Goal: Check status: Check status

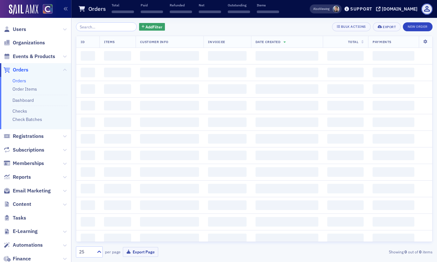
scroll to position [4, 0]
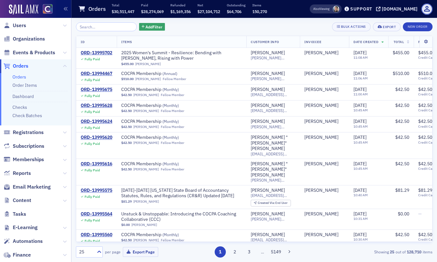
click at [97, 27] on input "search" at bounding box center [106, 26] width 61 height 9
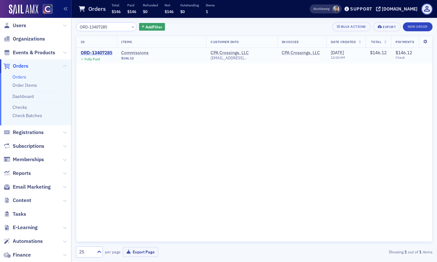
type input "ORD-13407285"
click at [97, 53] on div "ORD-13407285" at bounding box center [97, 53] width 32 height 6
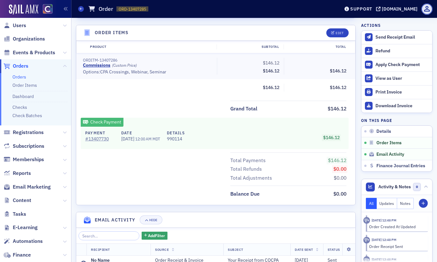
scroll to position [239, 0]
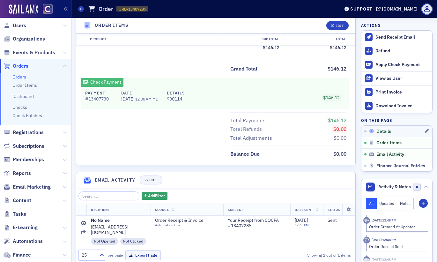
click at [376, 131] on span "Details" at bounding box center [383, 131] width 15 height 6
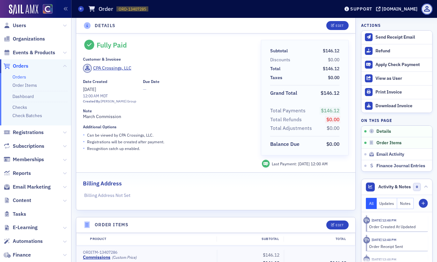
scroll to position [0, 0]
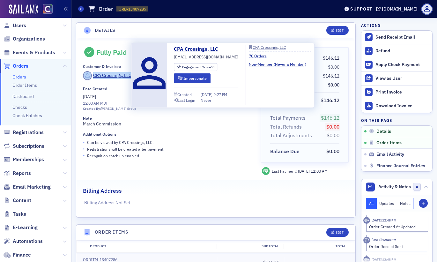
drag, startPoint x: 143, startPoint y: 75, endPoint x: 93, endPoint y: 75, distance: 50.1
click at [93, 75] on div "CPA Crossings, LLC" at bounding box center [167, 76] width 169 height 11
copy span "CPA Crossings, LLC"
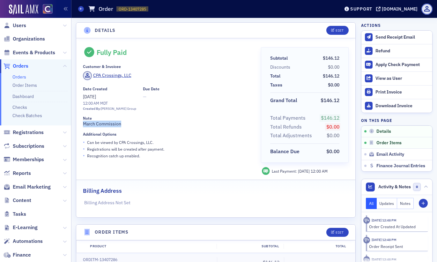
drag, startPoint x: 124, startPoint y: 124, endPoint x: 84, endPoint y: 123, distance: 39.9
click at [84, 123] on div "Note March Commission" at bounding box center [167, 121] width 169 height 11
copy div "March Commission"
click at [81, 9] on icon at bounding box center [81, 8] width 3 height 3
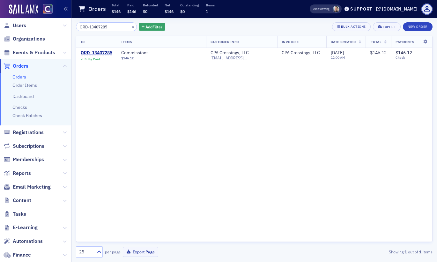
drag, startPoint x: 107, startPoint y: 29, endPoint x: 29, endPoint y: 28, distance: 77.8
click at [29, 28] on div "Users Organizations Events & Products Orders Orders Order Items Dashboard Check…" at bounding box center [218, 131] width 437 height 262
type input "ORD-13407436"
click at [88, 53] on div "ORD-13407436" at bounding box center [97, 53] width 32 height 6
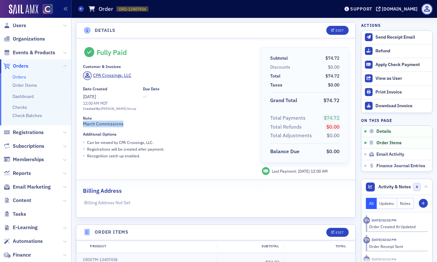
drag, startPoint x: 125, startPoint y: 124, endPoint x: 77, endPoint y: 123, distance: 47.5
click at [77, 123] on div "Fully Paid Customer & Invoicee CPA Crossings, LLC Date Created [DATE] 12:00 AM …" at bounding box center [215, 127] width 279 height 179
copy div "March Commissions"
click at [84, 7] on div "Orders Order ORD-13407436 13407436" at bounding box center [204, 9] width 252 height 12
click at [81, 7] on icon at bounding box center [81, 8] width 3 height 3
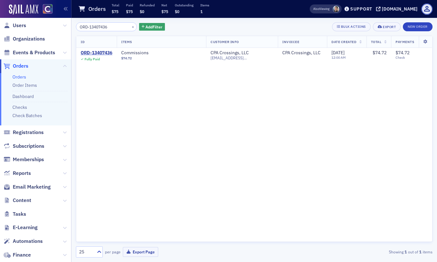
drag, startPoint x: 116, startPoint y: 29, endPoint x: 55, endPoint y: 29, distance: 61.5
click at [55, 29] on div "Users Organizations Events & Products Orders Orders Order Items Dashboard Check…" at bounding box center [218, 131] width 437 height 262
type input "ORD-13411221"
click at [86, 52] on div "ORD-13411221" at bounding box center [97, 53] width 32 height 6
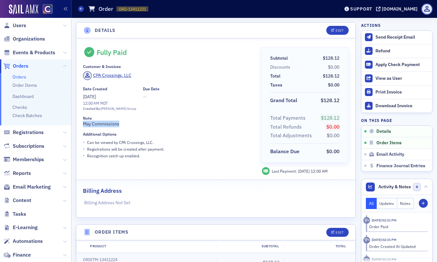
drag, startPoint x: 120, startPoint y: 125, endPoint x: 83, endPoint y: 126, distance: 36.7
click at [83, 126] on div "Note May Commissions" at bounding box center [167, 121] width 169 height 11
copy div "May Commissions"
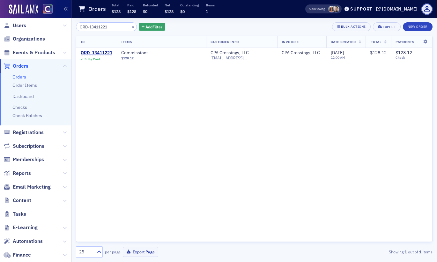
drag, startPoint x: 109, startPoint y: 28, endPoint x: 46, endPoint y: 33, distance: 63.0
click at [46, 33] on div "Users Organizations Events & Products Orders Orders Order Items Dashboard Check…" at bounding box center [218, 131] width 437 height 262
type input "ORD-13449601"
click at [91, 53] on div "ORD-13449601" at bounding box center [97, 53] width 32 height 6
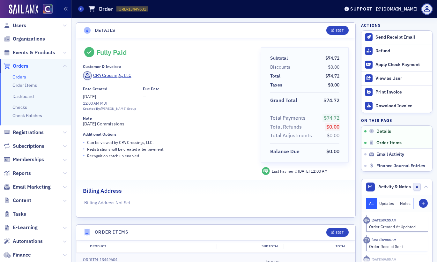
click at [133, 126] on div "Note [DATE] Commissions" at bounding box center [167, 121] width 169 height 11
drag, startPoint x: 133, startPoint y: 125, endPoint x: 81, endPoint y: 121, distance: 52.4
click at [81, 121] on div "Fully Paid Customer & Invoicee CPA Crossings, LLC Date Created [DATE] 12:00 AM …" at bounding box center [215, 127] width 279 height 179
copy div "[DATE] Commissions"
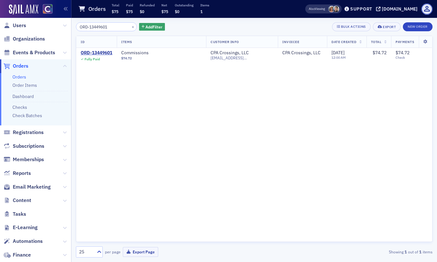
drag, startPoint x: 107, startPoint y: 24, endPoint x: 79, endPoint y: 28, distance: 28.9
click at [79, 28] on input "ORD-13449601" at bounding box center [106, 26] width 61 height 9
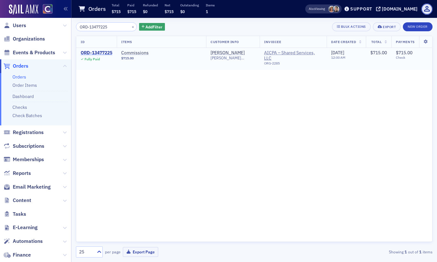
type input "ORD-13477225"
click at [95, 51] on div "ORD-13477225" at bounding box center [97, 53] width 32 height 6
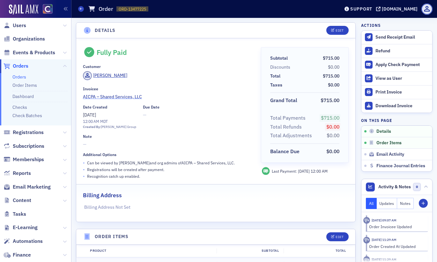
click at [155, 94] on link "AICPA – Shared Services, LLC" at bounding box center [167, 96] width 169 height 7
select select "US"
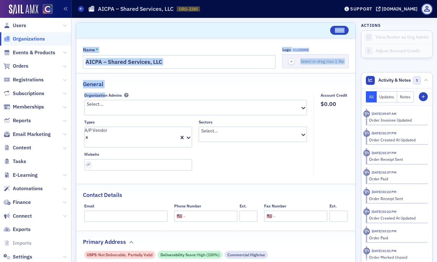
drag, startPoint x: 149, startPoint y: 92, endPoint x: 105, endPoint y: 93, distance: 43.4
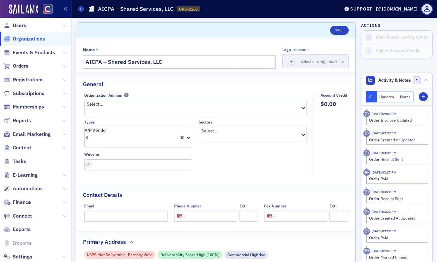
click at [85, 10] on div "Organizations AICPA – Shared Services, LLC ORG-2285 2285" at bounding box center [204, 9] width 252 height 12
click at [83, 10] on span at bounding box center [81, 9] width 6 height 6
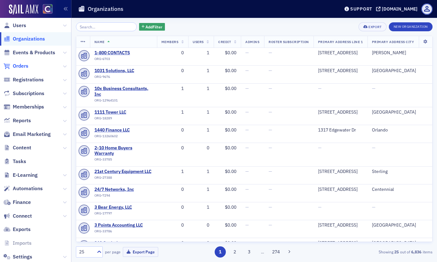
drag, startPoint x: 13, startPoint y: 65, endPoint x: 21, endPoint y: 64, distance: 8.7
click at [13, 65] on span "Orders" at bounding box center [21, 65] width 16 height 7
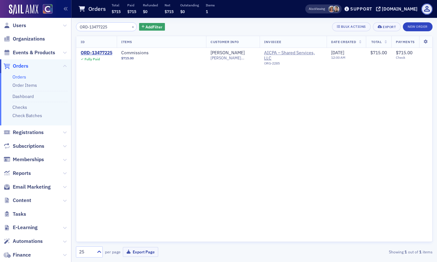
click at [88, 26] on input "ORD-13477225" at bounding box center [106, 26] width 61 height 9
click at [91, 52] on div "ORD-13477225" at bounding box center [97, 53] width 32 height 6
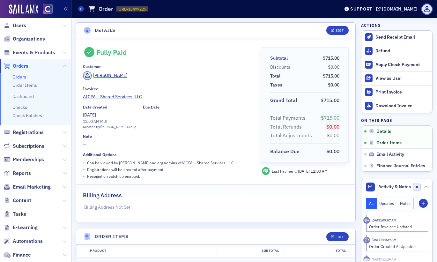
click at [192, 107] on div "Date Created [DATE] 12:00 AM MDT Created By: [PERSON_NAME] Group Due Date —" at bounding box center [167, 117] width 169 height 25
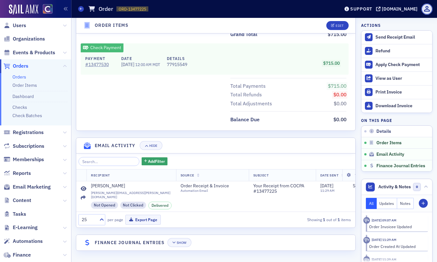
scroll to position [280, 0]
click at [179, 244] on button "Show" at bounding box center [179, 242] width 24 height 9
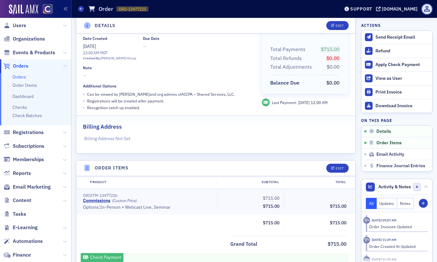
scroll to position [0, 0]
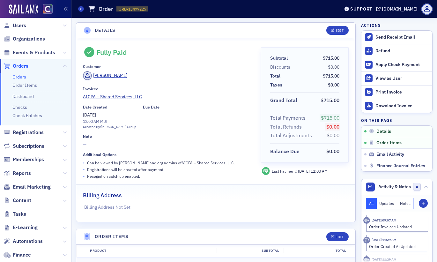
drag, startPoint x: 80, startPoint y: 7, endPoint x: 101, endPoint y: 31, distance: 31.2
click at [80, 7] on icon at bounding box center [81, 8] width 3 height 3
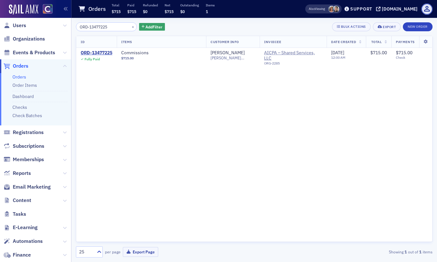
drag, startPoint x: 116, startPoint y: 29, endPoint x: 50, endPoint y: 32, distance: 66.1
click at [50, 32] on div "Users Organizations Events & Products Orders Orders Order Items Dashboard Check…" at bounding box center [218, 131] width 437 height 262
type input "ORD-13563777"
click at [86, 53] on div "ORD-13563777" at bounding box center [97, 53] width 32 height 6
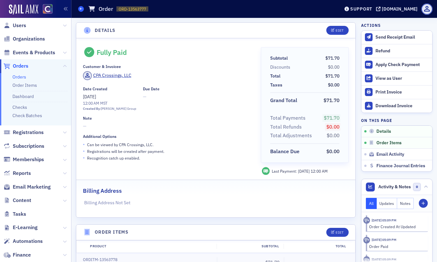
click at [83, 8] on span at bounding box center [81, 9] width 6 height 6
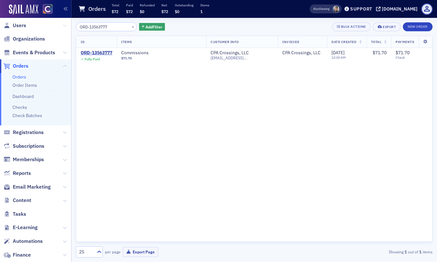
drag, startPoint x: 111, startPoint y: 26, endPoint x: 58, endPoint y: 24, distance: 53.0
click at [58, 24] on div "Users Organizations Events & Products Orders Orders Order Items Dashboard Check…" at bounding box center [218, 131] width 437 height 262
type input "ORD-13592982"
click at [93, 51] on div "ORD-13592982" at bounding box center [97, 53] width 32 height 6
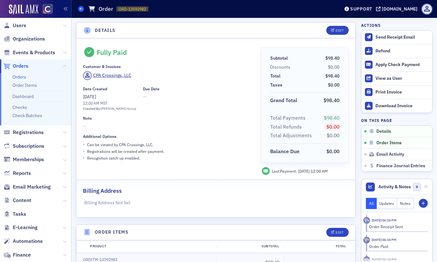
click at [82, 10] on icon at bounding box center [81, 8] width 3 height 3
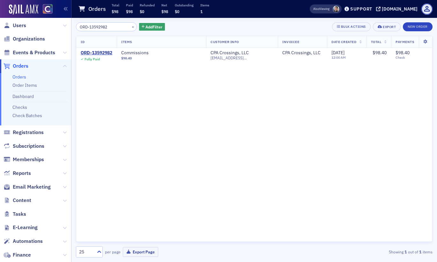
drag, startPoint x: 111, startPoint y: 28, endPoint x: 70, endPoint y: 29, distance: 40.5
click at [70, 29] on div "Users Organizations Events & Products Orders Orders Order Items Dashboard Check…" at bounding box center [218, 131] width 437 height 262
type input "ORD-13649631"
click at [103, 52] on div "ORD-13649631" at bounding box center [97, 53] width 32 height 6
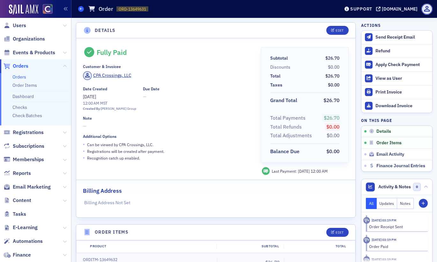
click at [80, 7] on icon at bounding box center [81, 8] width 3 height 3
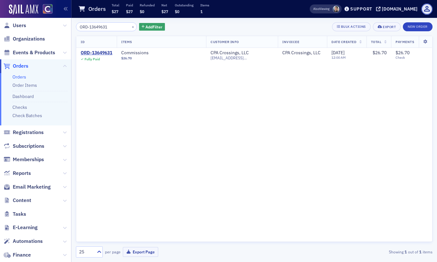
drag, startPoint x: 109, startPoint y: 26, endPoint x: 62, endPoint y: 24, distance: 46.3
click at [62, 24] on div "Users Organizations Events & Products Orders Orders Order Items Dashboard Check…" at bounding box center [218, 131] width 437 height 262
type input "ORD-13676844"
click at [101, 54] on div "ORD-13676844" at bounding box center [97, 53] width 32 height 6
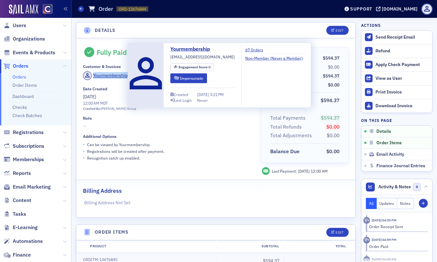
drag, startPoint x: 132, startPoint y: 77, endPoint x: 89, endPoint y: 77, distance: 42.4
click at [89, 77] on div "Yourmembership" at bounding box center [167, 76] width 169 height 11
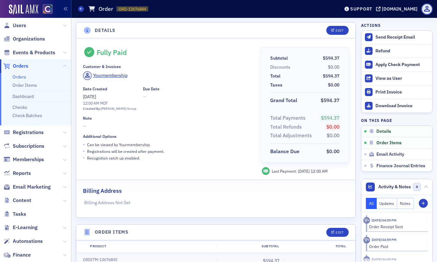
click at [179, 110] on div "Date Created [DATE] 12:00 AM MDT Created By: [PERSON_NAME] Group Due Date —" at bounding box center [167, 98] width 169 height 25
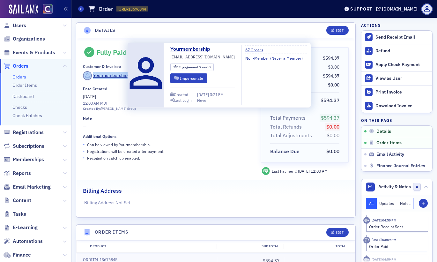
drag, startPoint x: 132, startPoint y: 77, endPoint x: 93, endPoint y: 77, distance: 39.5
click at [93, 77] on div "Yourmembership" at bounding box center [167, 76] width 169 height 11
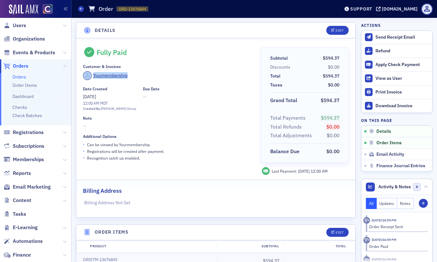
copy span "Yourmembership"
click at [80, 8] on icon at bounding box center [81, 8] width 3 height 3
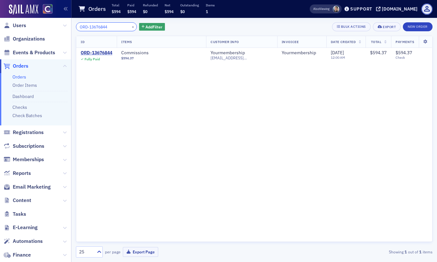
drag, startPoint x: 107, startPoint y: 29, endPoint x: 72, endPoint y: 29, distance: 35.4
click at [72, 29] on div "ORD-13676844 × Add Filter Bulk Actions Export New Order ID Items Customer Info …" at bounding box center [253, 140] width 365 height 244
paste input "49631"
drag, startPoint x: 107, startPoint y: 26, endPoint x: 72, endPoint y: 25, distance: 35.4
click at [72, 25] on div "ORD-13649631 × Add Filter Bulk Actions Export New Order ID Items Customer Info …" at bounding box center [253, 140] width 365 height 244
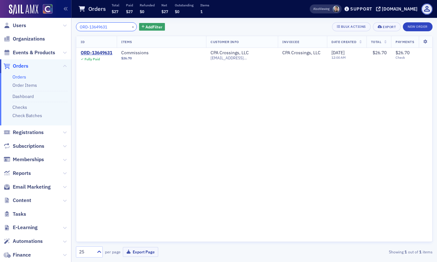
paste input "592982"
drag, startPoint x: 112, startPoint y: 29, endPoint x: 46, endPoint y: 29, distance: 66.3
click at [46, 29] on div "Users Organizations Events & Products Orders Orders Order Items Dashboard Check…" at bounding box center [218, 131] width 437 height 262
paste input "63777"
type input "ORD-13563777"
